Goal: Browse casually

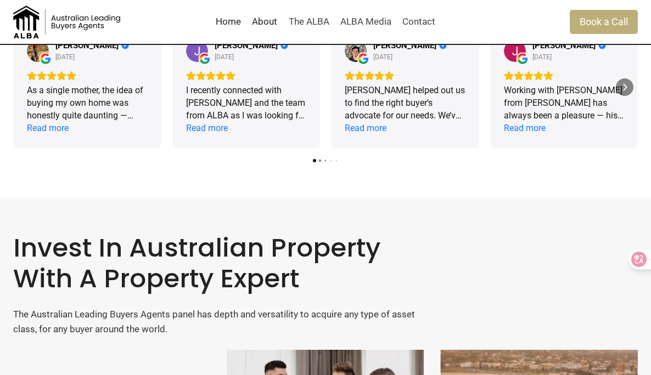
scroll to position [1904, 0]
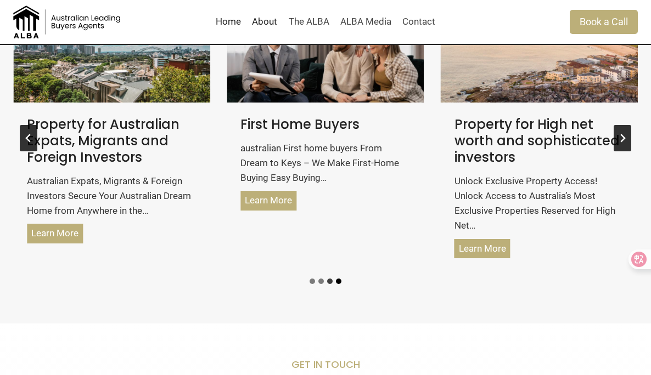
click at [337, 284] on button "Go to slide 4" at bounding box center [338, 281] width 5 height 5
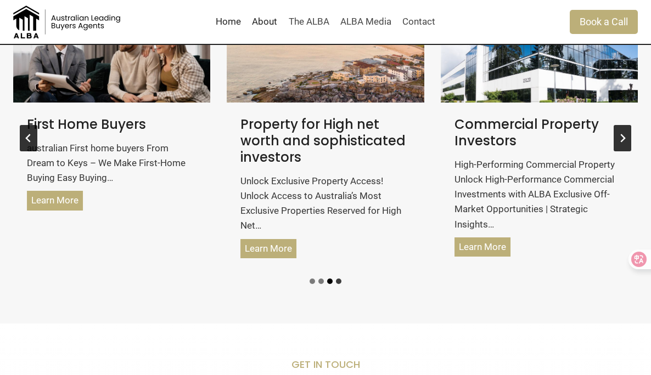
click at [329, 284] on button "Go to slide 3" at bounding box center [329, 281] width 5 height 5
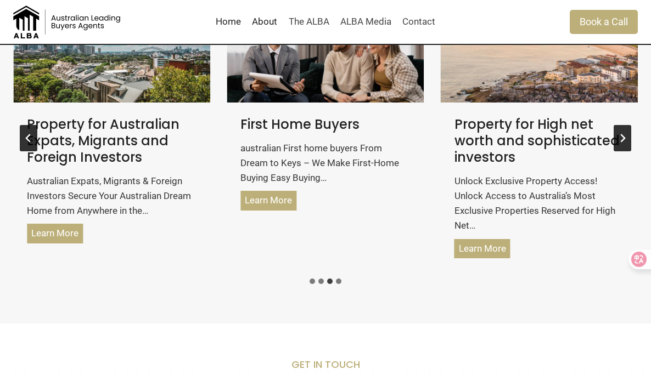
click at [317, 286] on li "Select a slide to show" at bounding box center [321, 281] width 9 height 9
click at [319, 284] on button "Go to slide 2" at bounding box center [320, 281] width 5 height 5
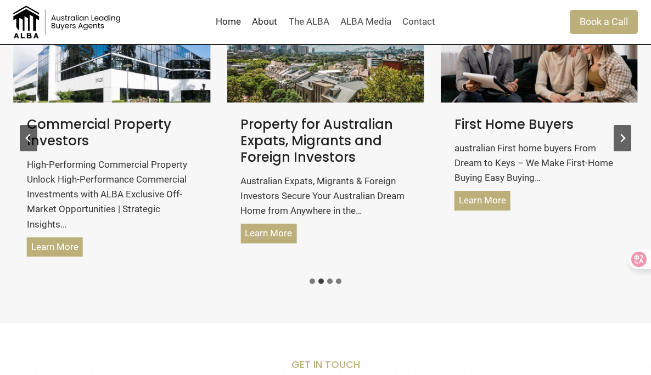
click at [307, 289] on div "Property for Australian Expats, Migrants and Foreign Investors [DEMOGRAPHIC_DAT…" at bounding box center [325, 146] width 624 height 285
click at [311, 284] on button "Go to slide 1" at bounding box center [311, 281] width 5 height 5
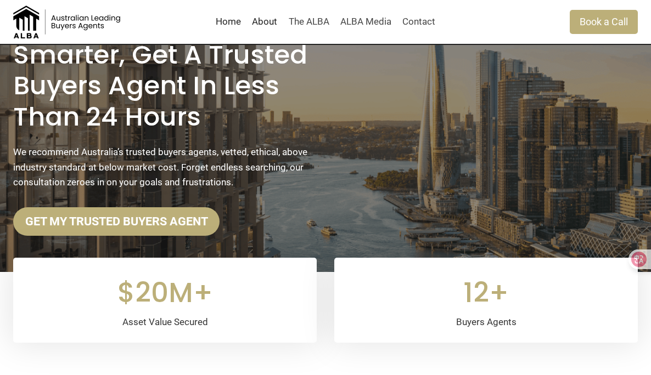
scroll to position [100, 0]
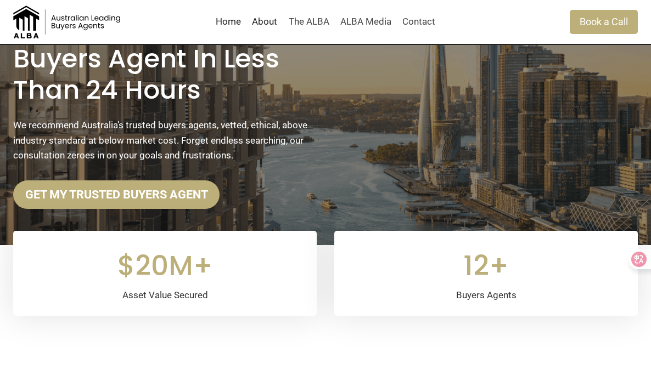
click at [226, 25] on link "Home" at bounding box center [228, 22] width 36 height 26
